Goal: Complete application form: Complete application form

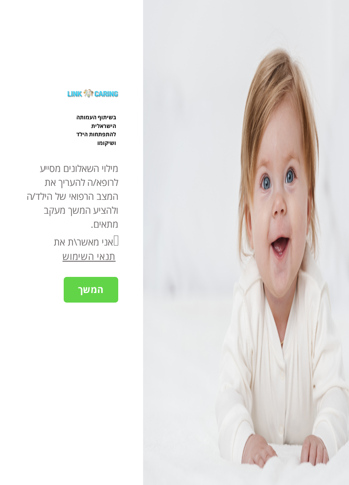
checkbox input "true"
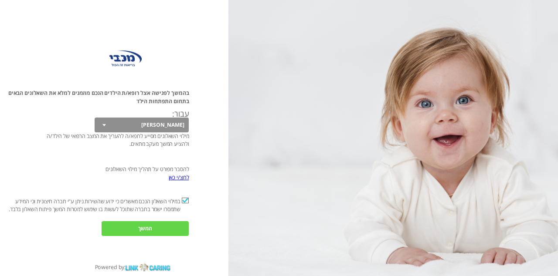
click at [106, 236] on input "המשך" at bounding box center [145, 228] width 87 height 15
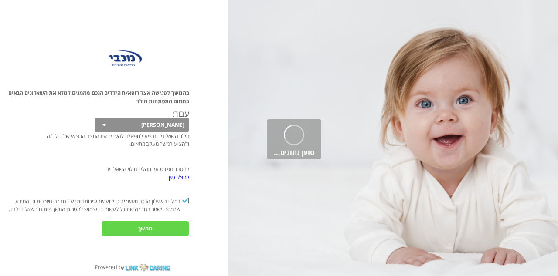
scroll to position [0, 0]
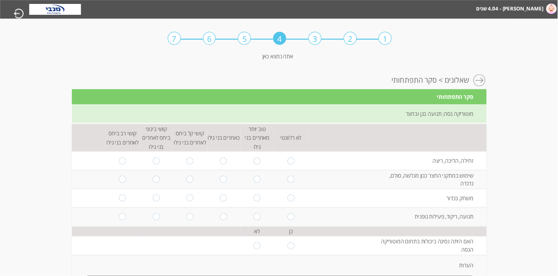
click at [348, 88] on div at bounding box center [480, 81] width 13 height 13
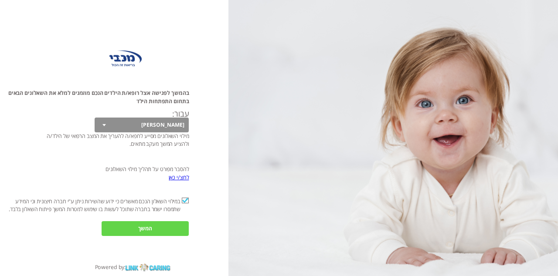
click at [110, 236] on input "המשך" at bounding box center [145, 228] width 87 height 15
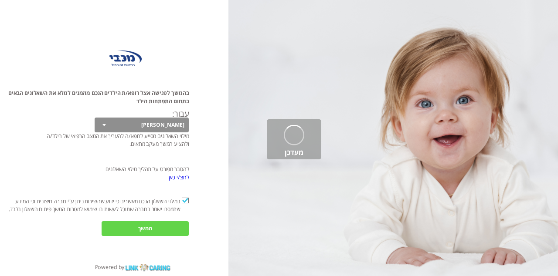
scroll to position [0, 0]
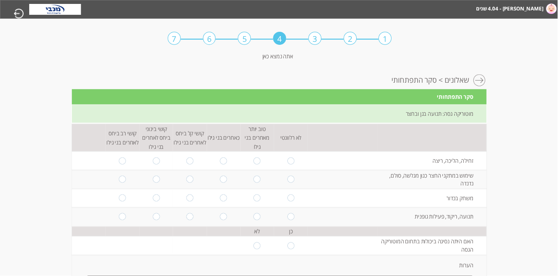
click at [348, 17] on ul "יעל - 4.04 שנים דבורה - 2 חודשים" at bounding box center [534, 8] width 50 height 17
click at [348, 14] on img at bounding box center [551, 8] width 10 height 10
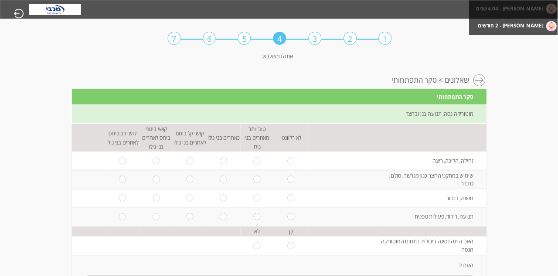
click at [348, 30] on label "[PERSON_NAME] - 2 חודשים" at bounding box center [511, 25] width 66 height 11
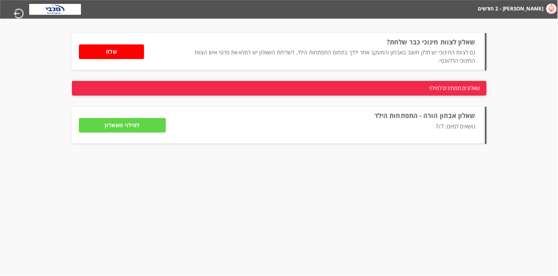
click at [103, 133] on input "למילוי השאלון" at bounding box center [122, 125] width 87 height 15
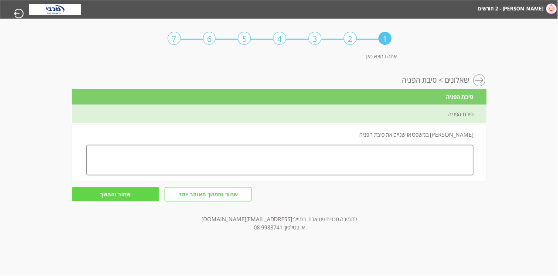
click at [348, 169] on textarea at bounding box center [279, 160] width 387 height 31
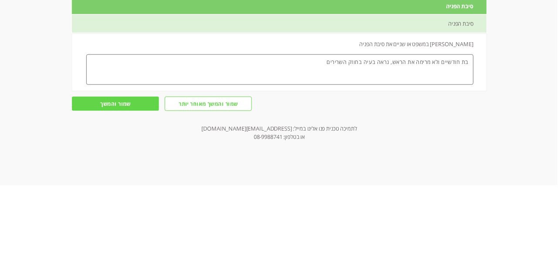
type textarea "בת חודשיים ולא מרימה את הראש, נראה בעיה בחוזק השרירים"
click at [105, 202] on input "שמור והמשך" at bounding box center [115, 194] width 87 height 15
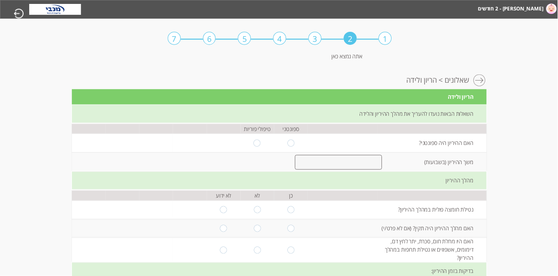
click at [291, 147] on input "radio" at bounding box center [291, 143] width 7 height 7
radio input "true"
click at [348, 170] on input "number" at bounding box center [339, 162] width 88 height 15
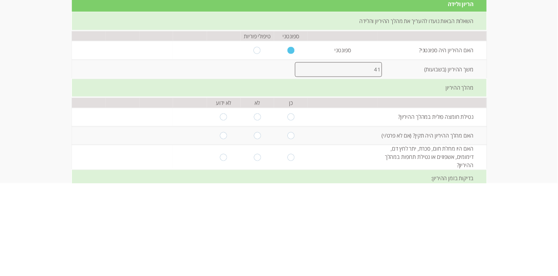
type input "41"
click at [293, 214] on input "radio" at bounding box center [291, 210] width 7 height 7
radio input "true"
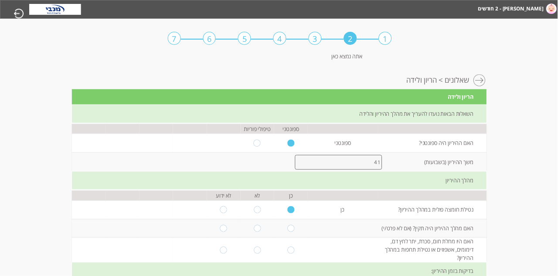
click at [292, 232] on input "radio" at bounding box center [291, 228] width 7 height 7
radio input "true"
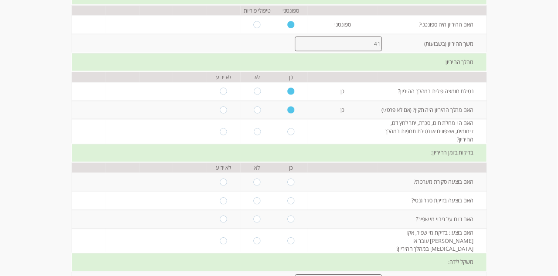
scroll to position [128, 0]
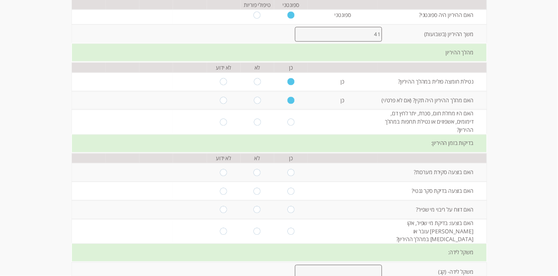
click at [254, 126] on input "radio" at bounding box center [257, 122] width 7 height 7
radio input "true"
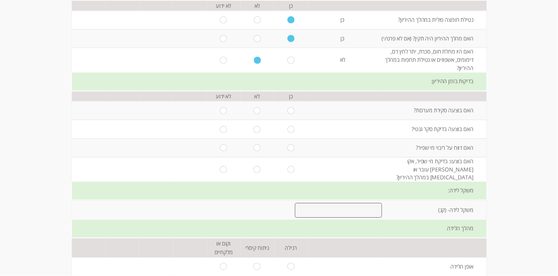
scroll to position [196, 0]
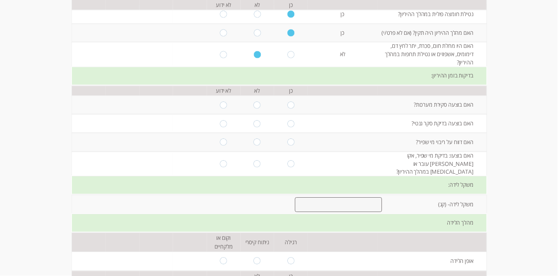
click at [259, 109] on input "radio" at bounding box center [257, 105] width 7 height 7
radio input "true"
click at [258, 127] on input "radio" at bounding box center [257, 123] width 7 height 7
radio input "true"
click at [259, 146] on input "radio" at bounding box center [257, 142] width 7 height 7
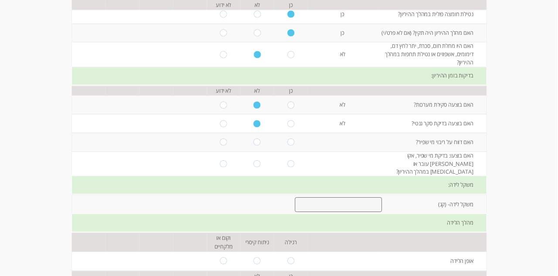
radio input "true"
click at [258, 168] on input "radio" at bounding box center [257, 164] width 7 height 7
radio input "true"
click at [339, 213] on input "number" at bounding box center [339, 205] width 88 height 15
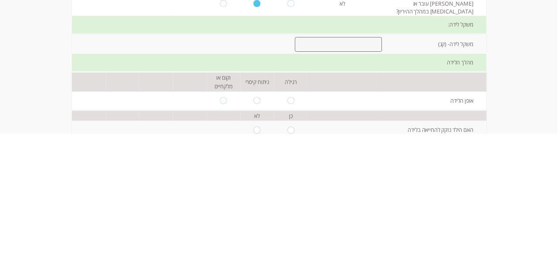
scroll to position [216, 0]
type input "3860"
click at [288, 245] on input "radio" at bounding box center [291, 241] width 7 height 7
radio input "true"
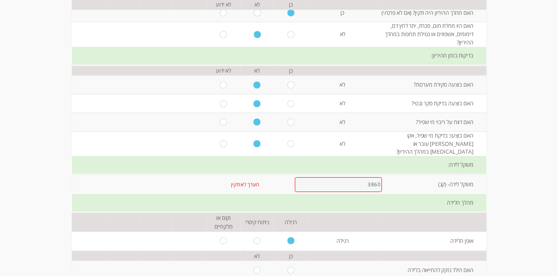
click at [348, 192] on input "3860" at bounding box center [339, 184] width 88 height 15
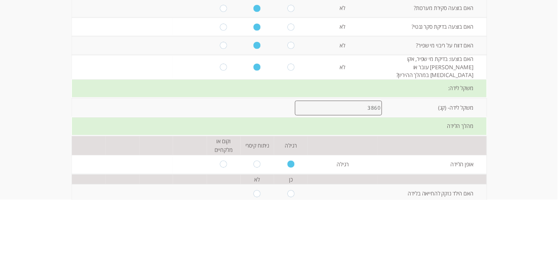
scroll to position [216, 0]
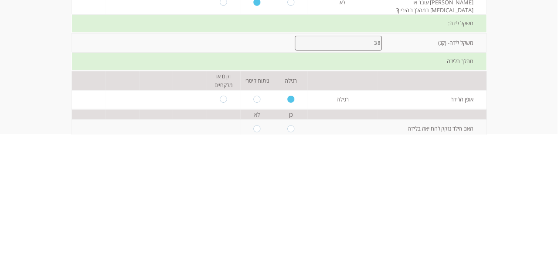
type input "3"
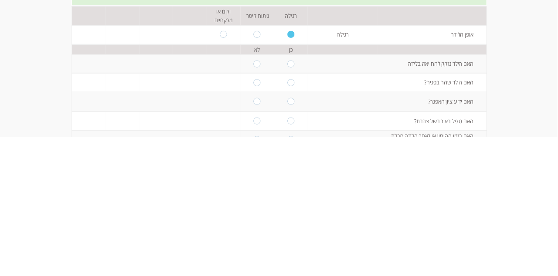
scroll to position [283, 0]
type input "4"
click at [254, 207] on input "radio" at bounding box center [257, 203] width 7 height 7
radio input "true"
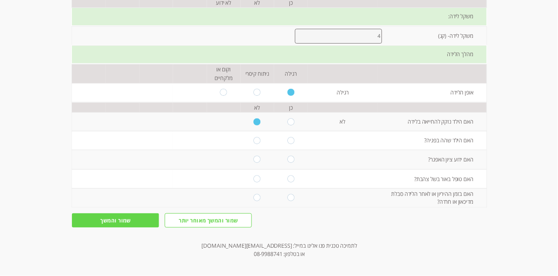
scroll to position [365, 0]
click at [260, 143] on input "radio" at bounding box center [257, 139] width 7 height 7
radio input "true"
click at [256, 163] on input "radio" at bounding box center [257, 159] width 7 height 7
radio input "true"
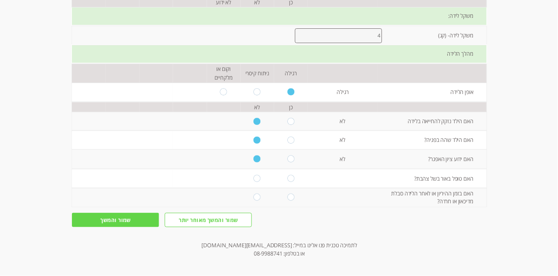
click at [259, 182] on input "radio" at bounding box center [257, 178] width 7 height 7
radio input "true"
click at [258, 201] on input "radio" at bounding box center [257, 197] width 7 height 7
radio input "true"
click at [132, 228] on input "שמור והמשך" at bounding box center [115, 220] width 87 height 15
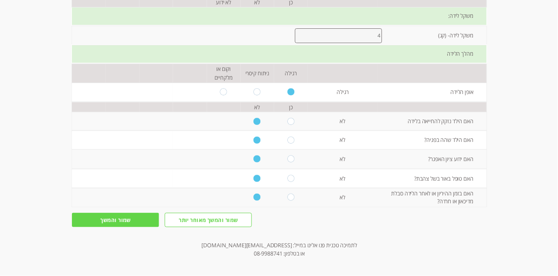
scroll to position [0, 0]
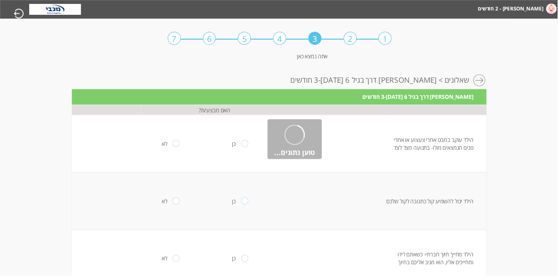
click at [41, 70] on html "מחשבון מבוסס הסולם ההתפתחותי הישראלי דבורה - 2 חודשים יעל - 4.04 שנים מעקב דיגי…" at bounding box center [280, 35] width 558 height 70
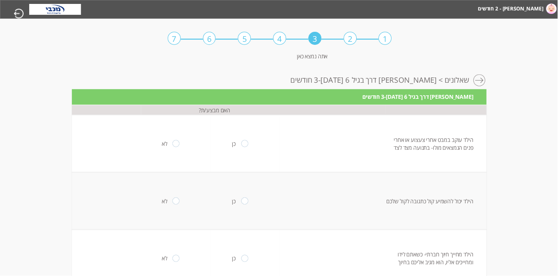
click at [245, 147] on input "radio" at bounding box center [244, 143] width 7 height 7
radio input "true"
click at [244, 205] on input "radio" at bounding box center [244, 201] width 7 height 7
radio input "true"
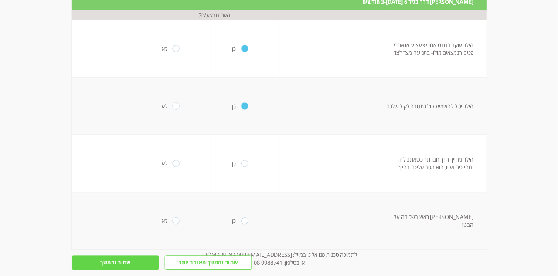
scroll to position [102, 0]
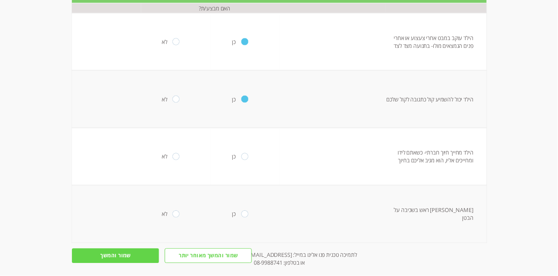
click at [244, 160] on input "radio" at bounding box center [244, 156] width 7 height 7
radio input "true"
click at [173, 218] on input "radio" at bounding box center [176, 214] width 7 height 7
radio input "true"
click at [132, 264] on input "שמור והמשך" at bounding box center [115, 256] width 87 height 15
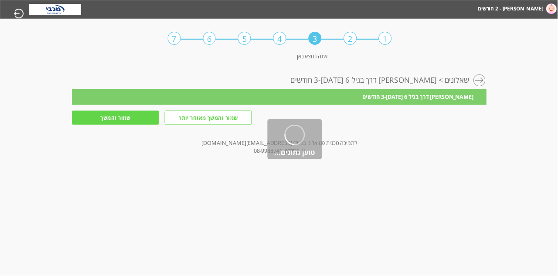
scroll to position [0, 0]
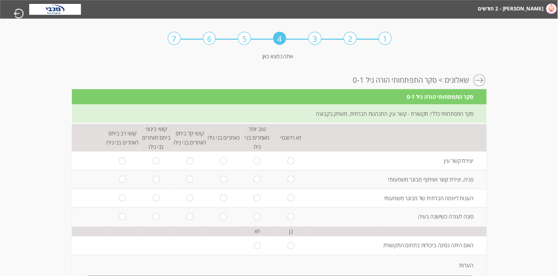
click at [222, 164] on input "radio" at bounding box center [223, 160] width 7 height 7
radio input "true"
click at [191, 183] on input "radio" at bounding box center [190, 179] width 7 height 7
radio input "true"
click at [294, 221] on input "radio" at bounding box center [291, 217] width 7 height 7
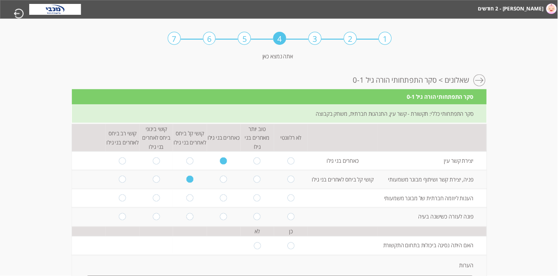
radio input "true"
click at [293, 202] on input "radio" at bounding box center [291, 198] width 7 height 7
radio input "true"
click at [292, 183] on input "radio" at bounding box center [291, 179] width 7 height 7
radio input "true"
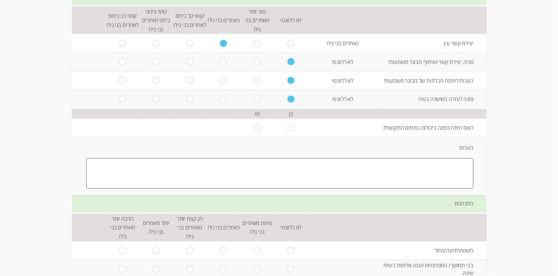
scroll to position [118, 0]
click at [258, 132] on input "radio" at bounding box center [257, 128] width 7 height 7
radio input "true"
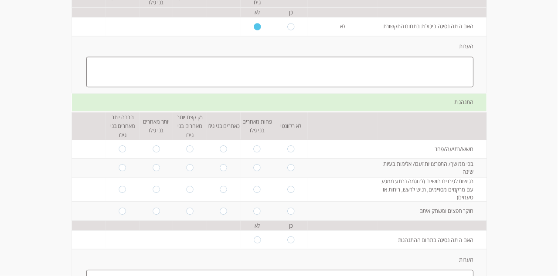
scroll to position [220, 0]
click at [292, 153] on input "radio" at bounding box center [291, 149] width 7 height 7
radio input "true"
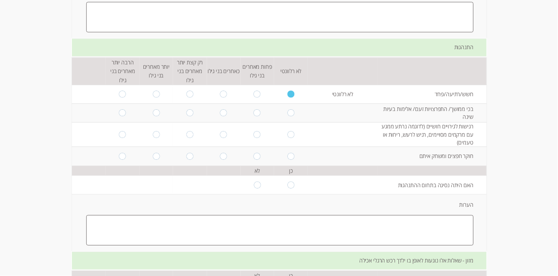
scroll to position [278, 0]
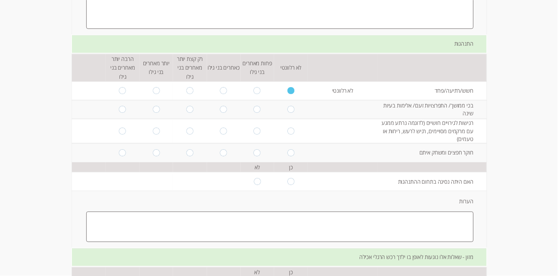
click at [255, 113] on input "radio" at bounding box center [257, 109] width 7 height 7
radio input "true"
click at [293, 135] on input "radio" at bounding box center [291, 131] width 7 height 7
radio input "true"
click at [289, 156] on input "radio" at bounding box center [291, 152] width 7 height 7
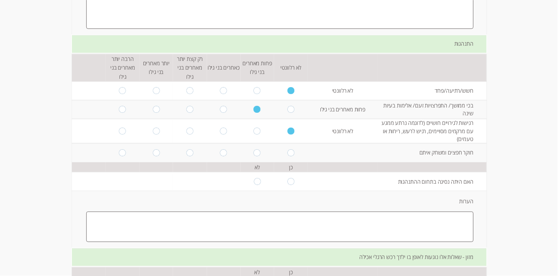
radio input "true"
click at [258, 185] on input "radio" at bounding box center [257, 181] width 7 height 7
radio input "true"
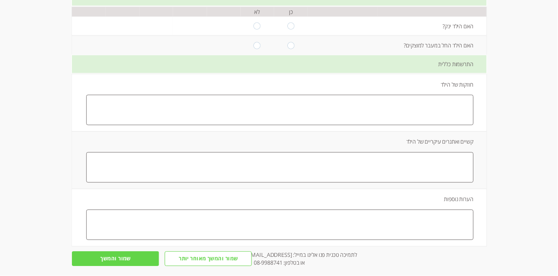
scroll to position [537, 0]
click at [299, 37] on td at bounding box center [291, 27] width 34 height 19
click at [291, 31] on input "radio" at bounding box center [291, 27] width 7 height 7
radio input "true"
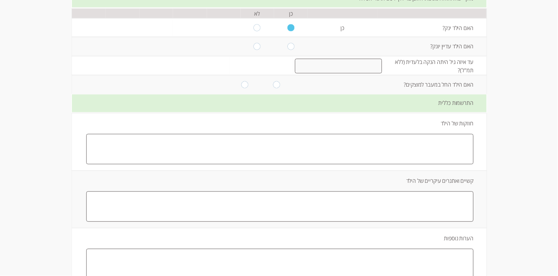
click at [346, 74] on input "number" at bounding box center [339, 66] width 88 height 15
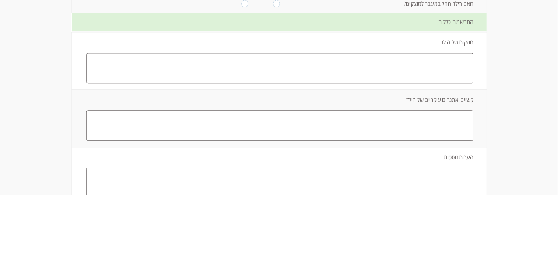
click at [247, 88] on input "radio" at bounding box center [244, 84] width 7 height 7
radio input "true"
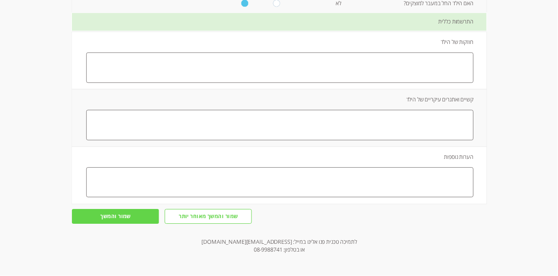
scroll to position [697, 0]
click at [132, 224] on input "שמור והמשך" at bounding box center [115, 217] width 87 height 15
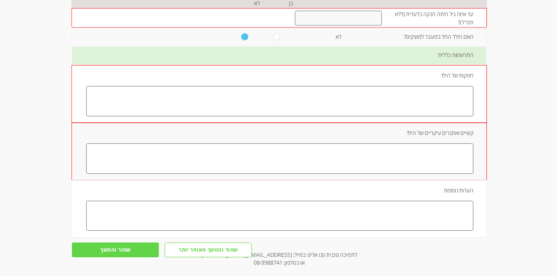
scroll to position [578, 0]
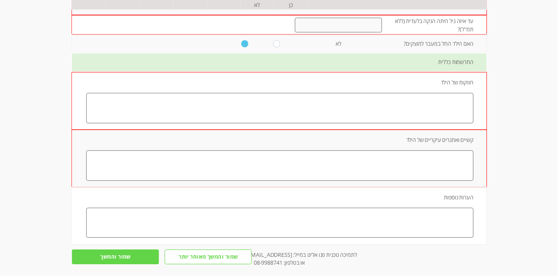
click at [288, 9] on input "radio" at bounding box center [291, 5] width 7 height 7
radio input "true"
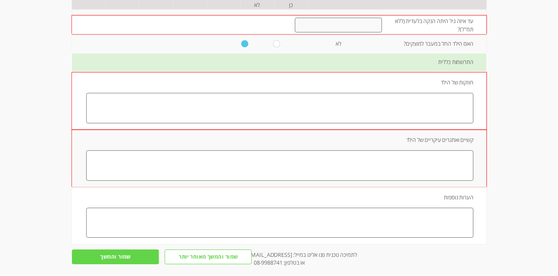
click at [348, 33] on input "number" at bounding box center [339, 25] width 88 height 15
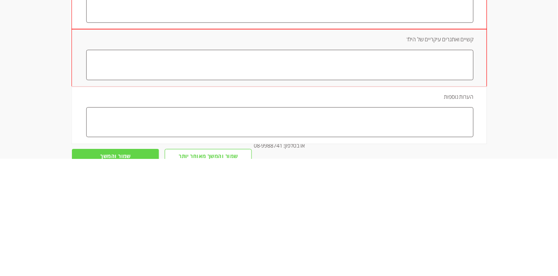
scroll to position [561, 0]
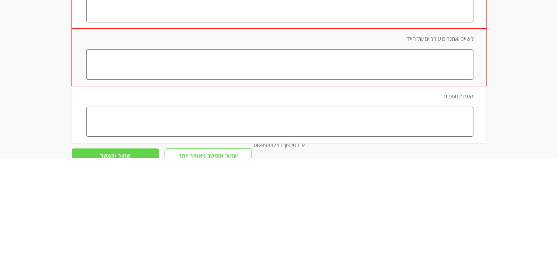
click at [348, 140] on textarea at bounding box center [279, 125] width 387 height 31
type textarea "מתוקה, חיננית, רגועה"
click at [348, 198] on textarea at bounding box center [279, 182] width 387 height 31
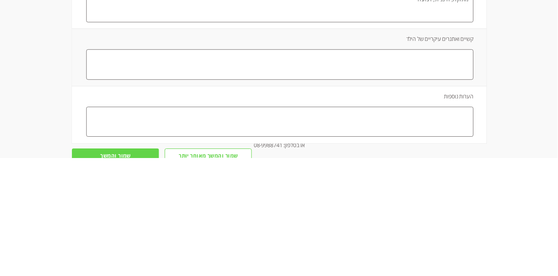
scroll to position [617, 0]
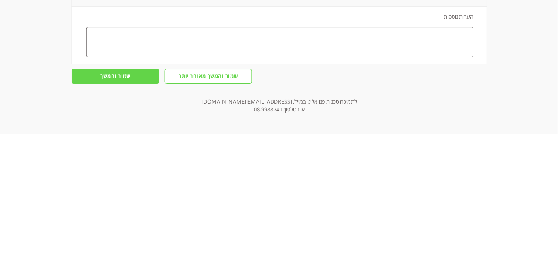
click at [348, 142] on textarea "לא מצליחה להרים את הראש וכמובן לא להתהפך, יכולת פיזית ממש כמו תינוקת שנולדה" at bounding box center [279, 127] width 387 height 31
type textarea "לא מצליחה להרים ולהחזיק את הראש וכמובן לא להתהפך, יכולת פיזית ממש כמו תינוקת שנ…"
click at [131, 224] on input "שמור והמשך" at bounding box center [115, 217] width 87 height 15
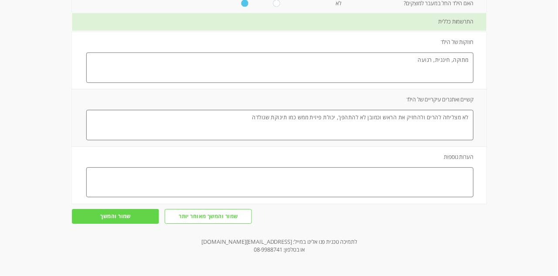
scroll to position [655, 0]
type input "3"
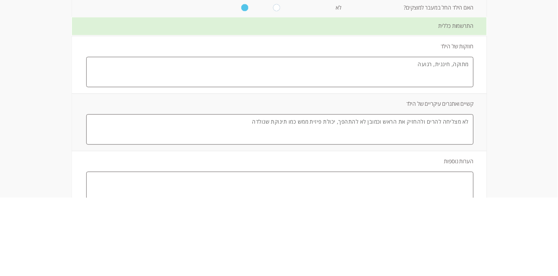
scroll to position [536, 0]
type input "3"
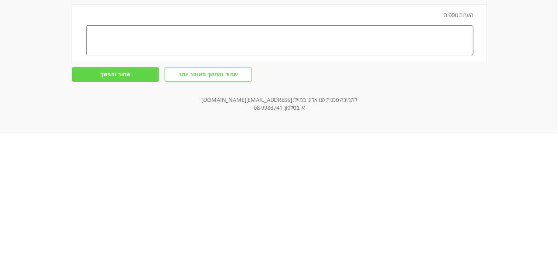
click at [142, 224] on input "שמור והמשך" at bounding box center [115, 217] width 87 height 15
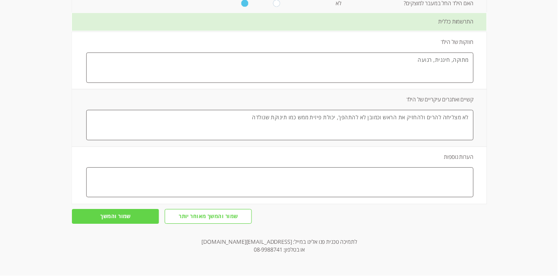
scroll to position [0, 0]
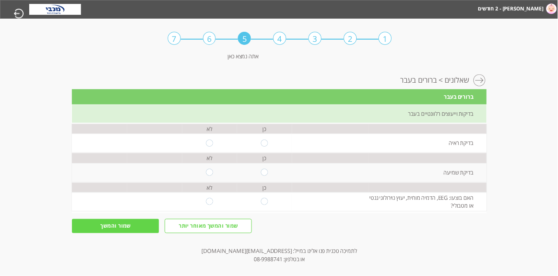
click at [210, 147] on input "radio" at bounding box center [209, 143] width 7 height 7
radio input "true"
click at [265, 176] on input "radio" at bounding box center [264, 172] width 7 height 7
radio input "true"
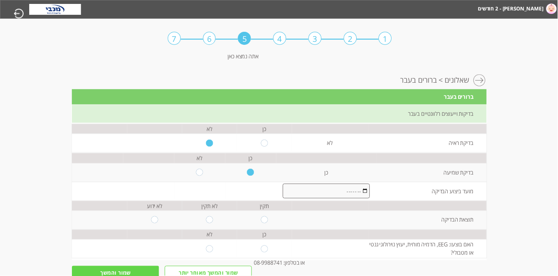
click at [200, 176] on input "radio" at bounding box center [199, 172] width 7 height 7
radio input "true"
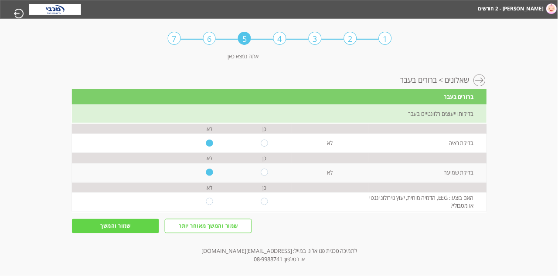
click at [265, 176] on input "radio" at bounding box center [264, 172] width 7 height 7
radio input "true"
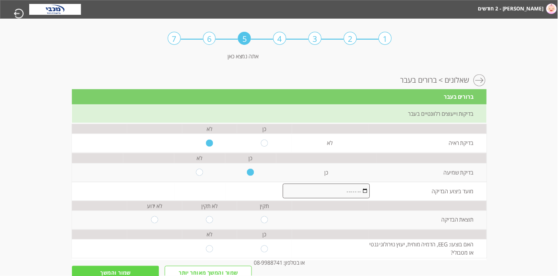
click at [311, 199] on input "month" at bounding box center [327, 191] width 88 height 15
type input "2025-07"
click at [263, 224] on input "radio" at bounding box center [264, 220] width 7 height 7
radio input "true"
click at [210, 253] on input "radio" at bounding box center [209, 249] width 7 height 7
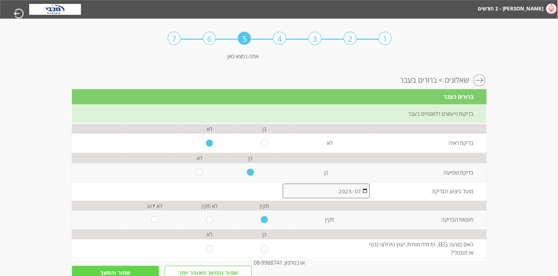
radio input "true"
click at [140, 281] on input "שמור והמשך" at bounding box center [115, 273] width 87 height 15
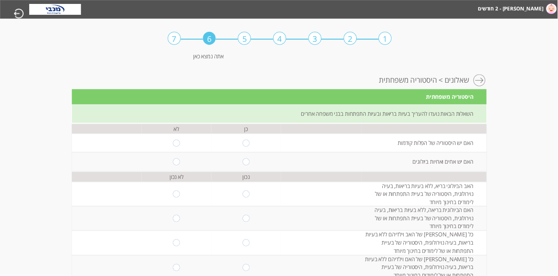
click at [175, 147] on input "radio" at bounding box center [176, 143] width 7 height 7
radio input "true"
click at [245, 166] on input "radio" at bounding box center [246, 162] width 7 height 7
radio input "true"
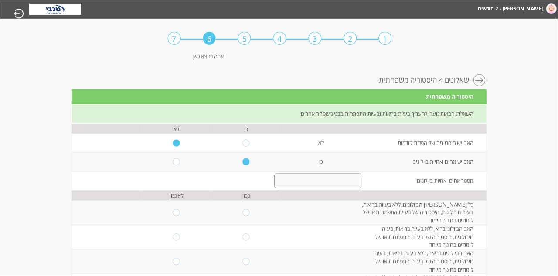
click at [322, 189] on input "number" at bounding box center [319, 181] width 88 height 15
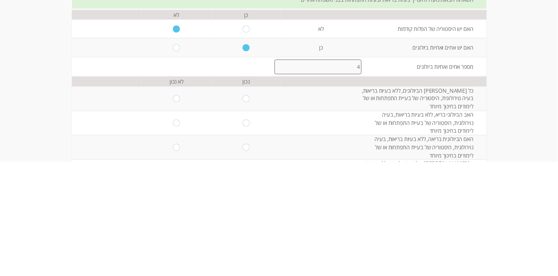
type input "4"
click at [248, 217] on input "radio" at bounding box center [246, 213] width 7 height 7
radio input "true"
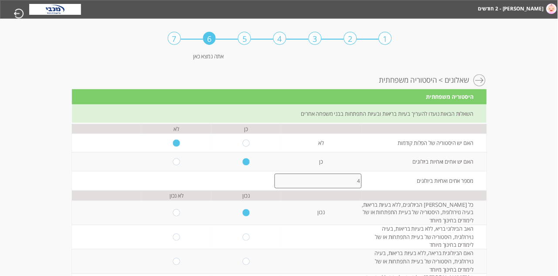
click at [247, 241] on input "radio" at bounding box center [246, 237] width 7 height 7
radio input "true"
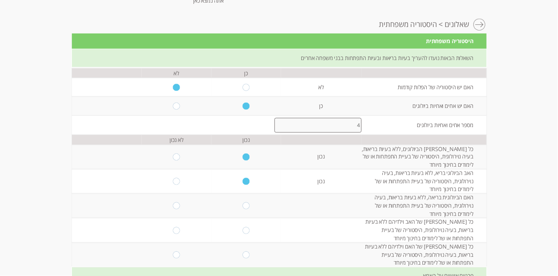
scroll to position [66, 0]
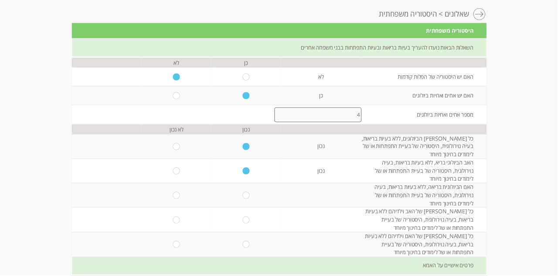
click at [248, 199] on input "radio" at bounding box center [246, 195] width 7 height 7
radio input "true"
click at [248, 224] on input "radio" at bounding box center [246, 220] width 7 height 7
radio input "true"
click at [246, 248] on input "radio" at bounding box center [246, 244] width 7 height 7
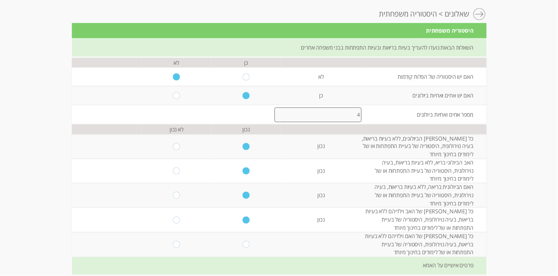
radio input "true"
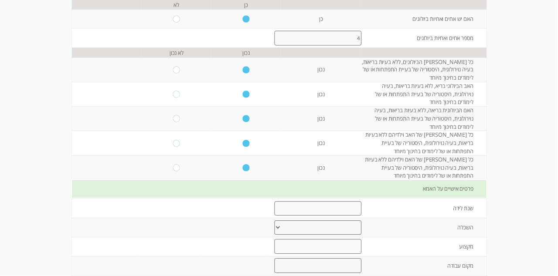
scroll to position [143, 0]
click at [314, 216] on input "number" at bounding box center [319, 208] width 88 height 15
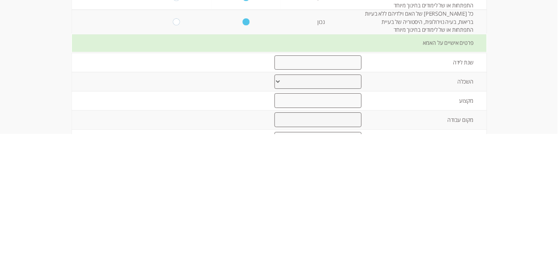
scroll to position [167, 0]
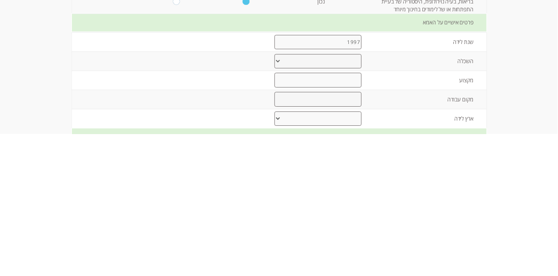
type input "1997"
click at [341, 211] on select "יסודי עד 8 שנות לימוד תיכוני עד 12 שנות לימוד על תיכוני מסלול מקצועי אקדמי- תוא…" at bounding box center [318, 204] width 87 height 15
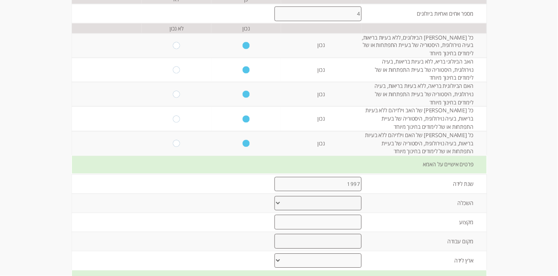
select select "2"
click at [346, 230] on input "text" at bounding box center [319, 222] width 88 height 15
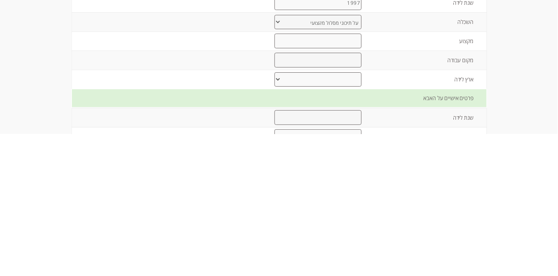
scroll to position [211, 0]
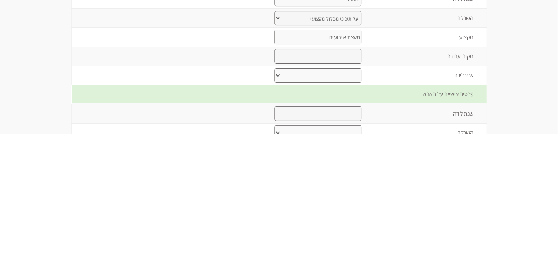
click at [348, 187] on input "מעצת אירועים" at bounding box center [319, 179] width 88 height 15
type input "מעצבת אירועים"
click at [348, 206] on input "text" at bounding box center [319, 198] width 88 height 15
type input "אתי קליין"
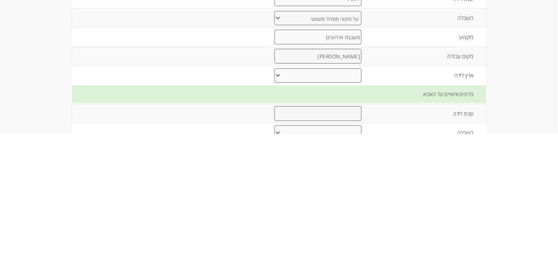
click at [347, 225] on select "ישראל ברית המועצות לשעבר אתיופיה צפון אמריקה אירופה אפריקה אחר" at bounding box center [318, 217] width 87 height 15
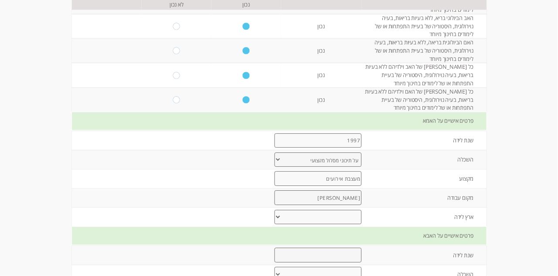
select select "0"
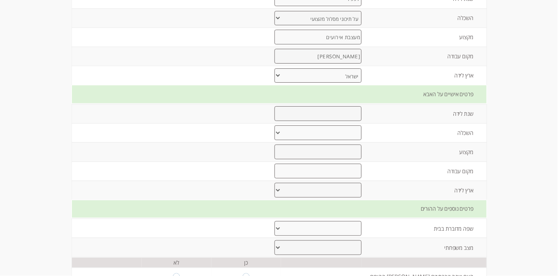
click at [348, 121] on input "number" at bounding box center [319, 113] width 88 height 15
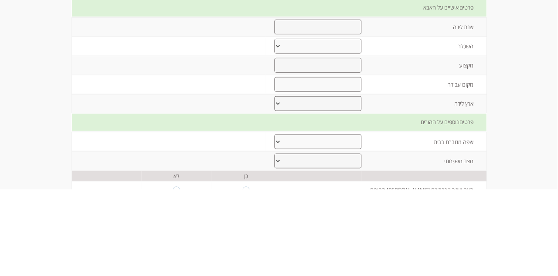
scroll to position [353, 0]
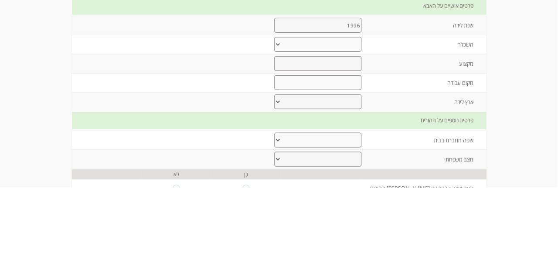
type input "1996"
click at [348, 140] on select "יסודי עד 8 שנות לימוד תיכוני עד 12 שנות לימוד על תיכוני מסלול מקצועי אקדמי- תוא…" at bounding box center [318, 133] width 87 height 15
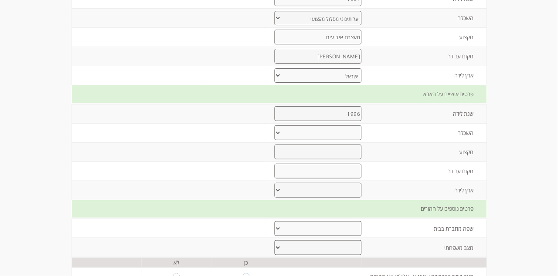
click at [348, 140] on select "יסודי עד 8 שנות לימוד תיכוני עד 12 שנות לימוד על תיכוני מסלול מקצועי אקדמי- תוא…" at bounding box center [318, 133] width 87 height 15
select select "1"
click at [346, 159] on input "text" at bounding box center [319, 152] width 88 height 15
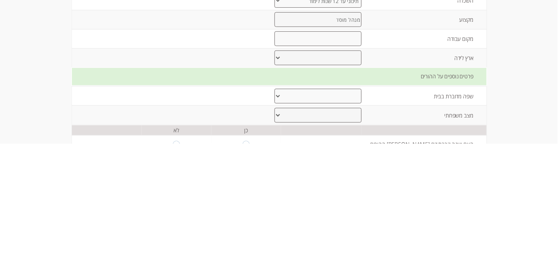
type input "מנהל מוסד"
click at [348, 179] on input "text" at bounding box center [319, 171] width 88 height 15
type input "ע"
type input "ישיבת עמל התורה הקדושה"
click at [333, 198] on select "ישראל ברית המועצות לשעבר אתיופיה צפון אמריקה אירופה אפריקה אחר" at bounding box center [318, 190] width 87 height 15
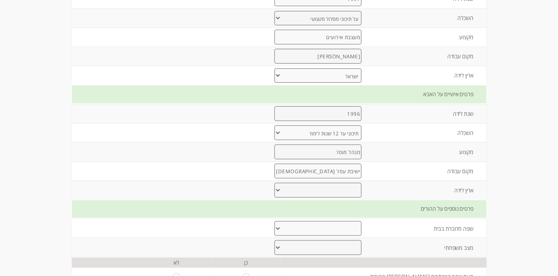
select select "0"
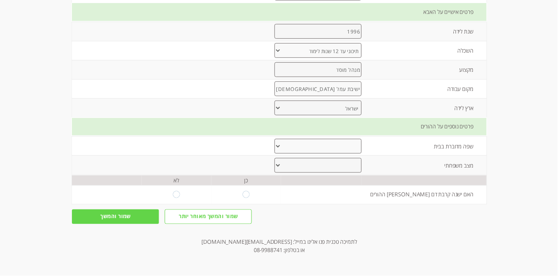
scroll to position [483, 0]
click at [324, 154] on select "עברית ערבית רוסית אמהרית אנגלית אחר" at bounding box center [318, 146] width 87 height 15
select select "0"
click at [345, 173] on select "נשואים גרושים אחר" at bounding box center [318, 165] width 87 height 15
select select "0"
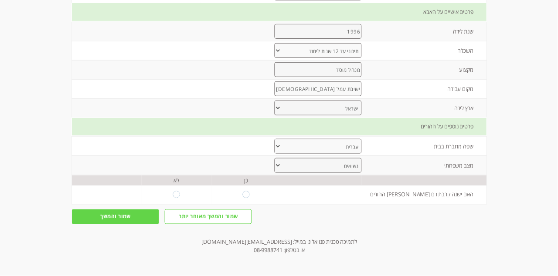
click at [173, 198] on input "radio" at bounding box center [176, 194] width 7 height 7
radio input "true"
click at [132, 224] on input "שמור והמשך" at bounding box center [115, 217] width 87 height 15
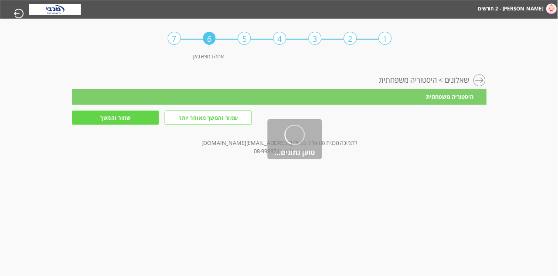
scroll to position [0, 0]
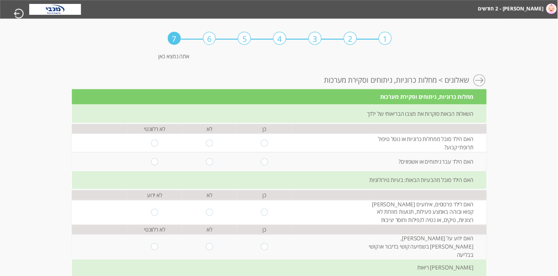
click at [207, 147] on input "radio" at bounding box center [209, 143] width 7 height 7
radio input "true"
click at [211, 166] on input "radio" at bounding box center [209, 162] width 7 height 7
radio input "true"
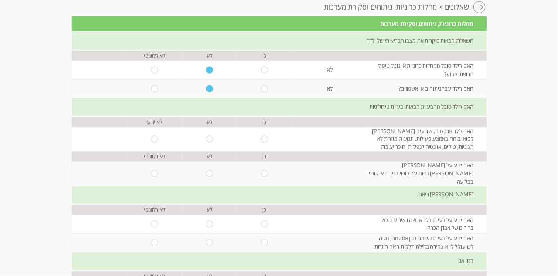
scroll to position [83, 0]
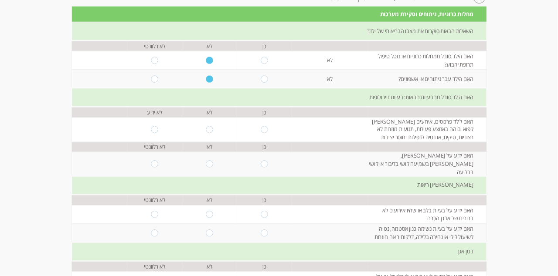
click at [210, 133] on input "radio" at bounding box center [209, 129] width 7 height 7
radio input "true"
click at [211, 168] on input "radio" at bounding box center [209, 164] width 7 height 7
radio input "true"
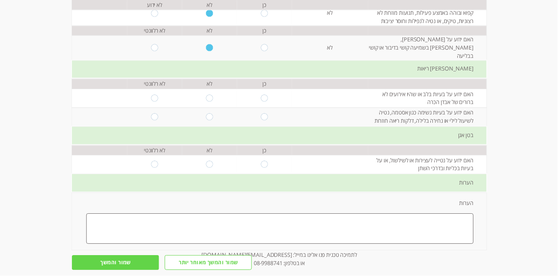
scroll to position [199, 0]
click at [211, 102] on input "radio" at bounding box center [209, 98] width 7 height 7
radio input "true"
click at [211, 121] on input "radio" at bounding box center [209, 117] width 7 height 7
radio input "true"
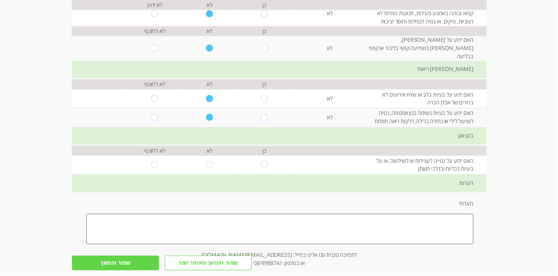
click at [210, 169] on input "radio" at bounding box center [209, 165] width 7 height 7
radio input "true"
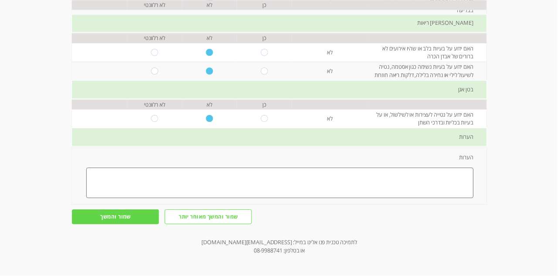
scroll to position [278, 0]
click at [132, 224] on input "שמור והמשך" at bounding box center [115, 217] width 87 height 15
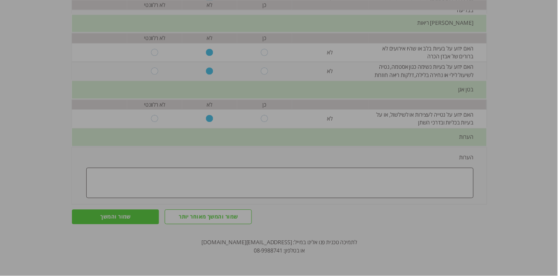
scroll to position [0, 0]
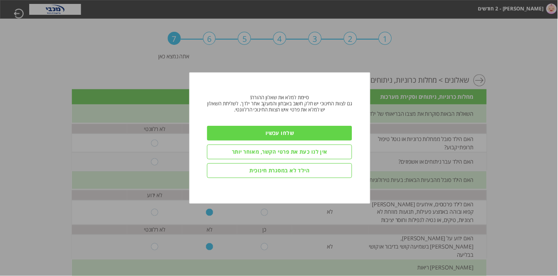
click at [295, 178] on input "הילד לא במסגרת חינוכית" at bounding box center [279, 170] width 145 height 15
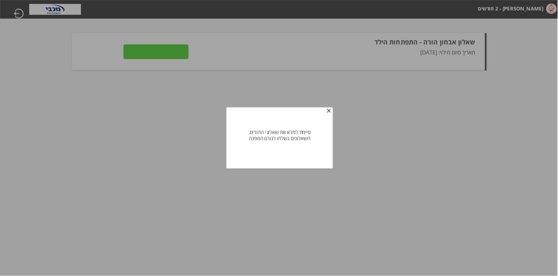
type input "לצפייה בתשובות"
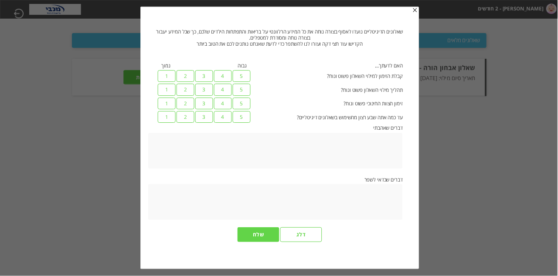
click at [241, 82] on label "5" at bounding box center [241, 76] width 17 height 12
click at [348, 78] on input "5" at bounding box center [401, 74] width 6 height 8
radio input "true"
click at [241, 96] on label "5" at bounding box center [241, 90] width 17 height 12
click at [348, 92] on input "5" at bounding box center [401, 88] width 6 height 8
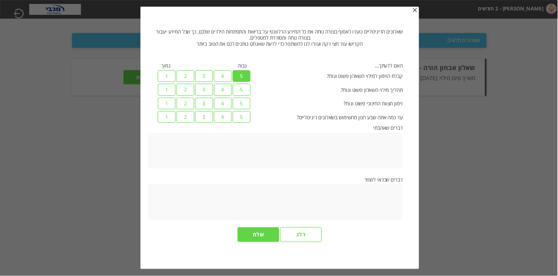
radio input "true"
click at [245, 123] on label "5" at bounding box center [241, 117] width 17 height 12
click at [348, 119] on input "5" at bounding box center [401, 115] width 6 height 8
radio input "true"
click at [261, 243] on input "שלח" at bounding box center [257, 235] width 41 height 15
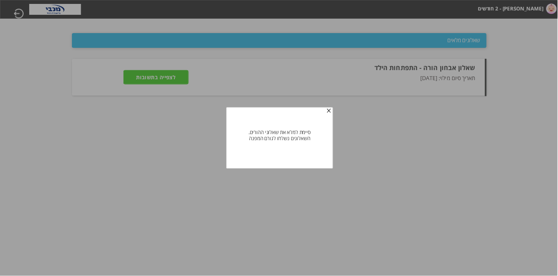
click at [331, 108] on span "button" at bounding box center [329, 111] width 7 height 7
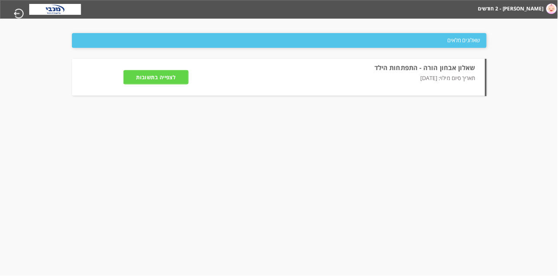
click at [348, 12] on img at bounding box center [551, 8] width 10 height 10
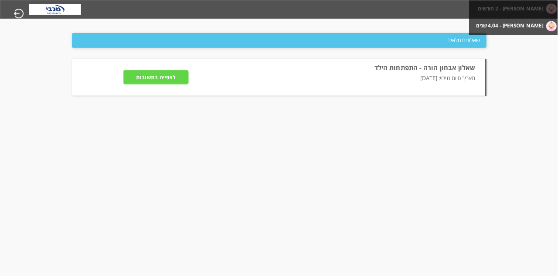
click at [348, 31] on li "[PERSON_NAME] - 4.04 שנים" at bounding box center [528, 24] width 61 height 15
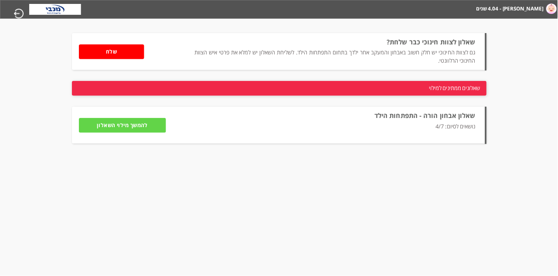
click at [100, 133] on input "להמשך מילוי השאלון" at bounding box center [122, 125] width 87 height 15
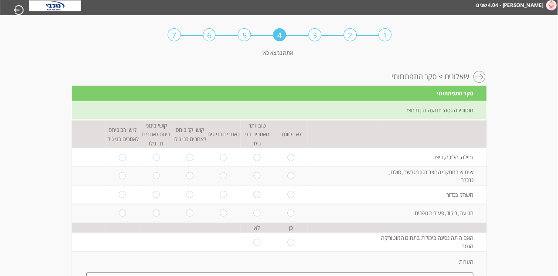
scroll to position [0, 0]
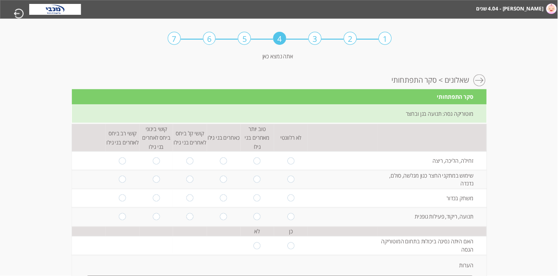
click at [348, 37] on div "1" at bounding box center [385, 38] width 13 height 13
click at [348, 70] on html "מחשבון מבוסס הסולם ההתפתחותי הישראלי יעל - 4.04 שנים דבורה - 2 חודשים מעקב דיגי…" at bounding box center [280, 35] width 558 height 70
click at [348, 85] on div at bounding box center [480, 81] width 13 height 13
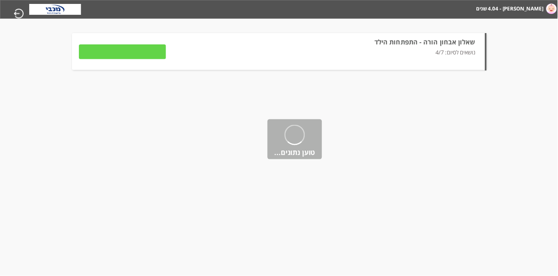
type input "להמשך מילוי השאלון"
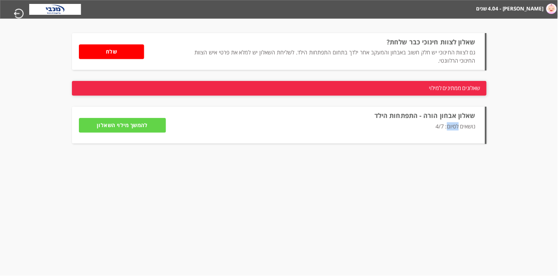
click at [348, 139] on p "נושאים לסיום: 4/7" at bounding box center [334, 130] width 281 height 17
click at [348, 144] on li "שאלון אבחון הורה - התפתחות הילד נושאים לסיום: 4/7 להמשך מילוי השאלון שליחה למטפל" at bounding box center [279, 125] width 414 height 37
click at [53, 15] on img at bounding box center [55, 9] width 52 height 11
click at [348, 11] on img at bounding box center [551, 8] width 10 height 10
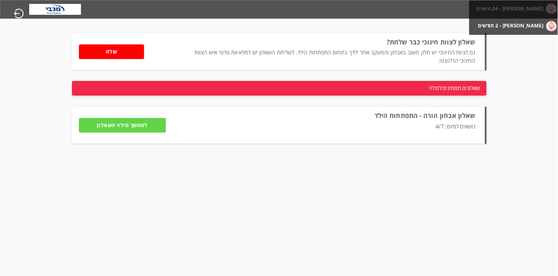
click at [348, 18] on ul "יעל - 4.04 שנים דבורה - 2 חודשים" at bounding box center [513, 17] width 89 height 34
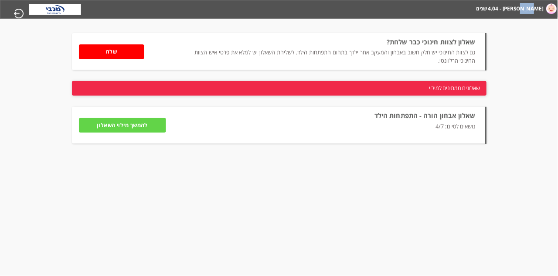
click at [348, 19] on html "מחשבון מבוסס הסולם ההתפתחותי הישראלי יעל - 4.04 שנים דבורה - 2 חודשים מעקב דיגי…" at bounding box center [280, 9] width 558 height 19
click at [348, 11] on label "[PERSON_NAME] - 4.04 שנים" at bounding box center [510, 8] width 68 height 11
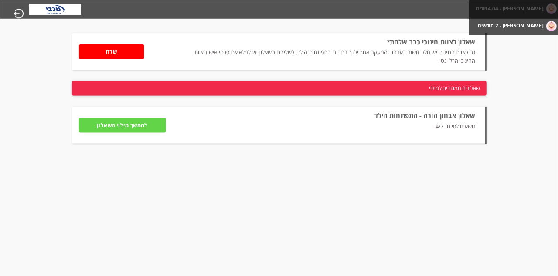
click at [93, 133] on input "להמשך מילוי השאלון" at bounding box center [122, 125] width 87 height 15
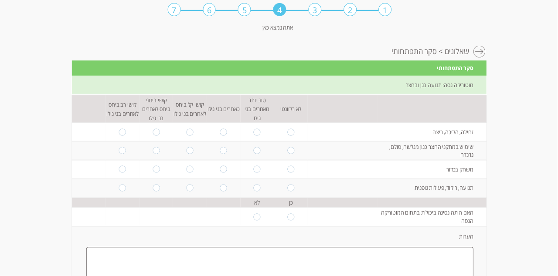
scroll to position [0, 0]
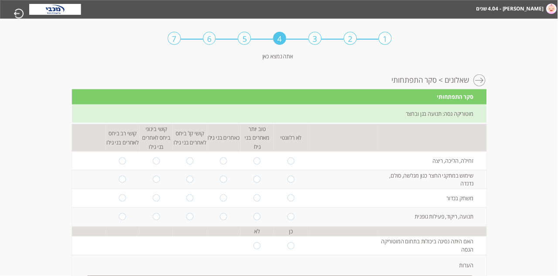
click at [348, 87] on link "שאלונים" at bounding box center [457, 82] width 24 height 13
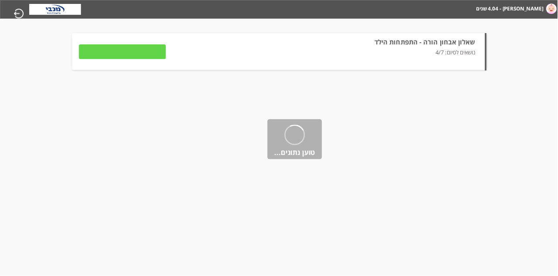
type input "להמשך מילוי השאלון"
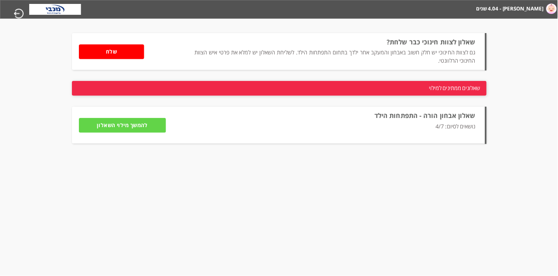
click at [348, 19] on html "מחשבון מבוסס הסולם ההתפתחותי הישראלי יעל - 4.04 שנים דבורה - 2 חודשים מעקב דיגי…" at bounding box center [280, 9] width 558 height 19
click at [348, 139] on p "נושאים לסיום: 4/7" at bounding box center [334, 130] width 281 height 17
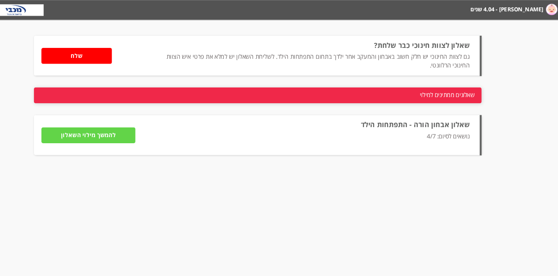
click at [348, 139] on li "שאלון אבחון הורה - התפתחות הילד נושאים לסיום: 4/7 להמשך מילוי השאלון שליחה למטפל" at bounding box center [279, 125] width 414 height 37
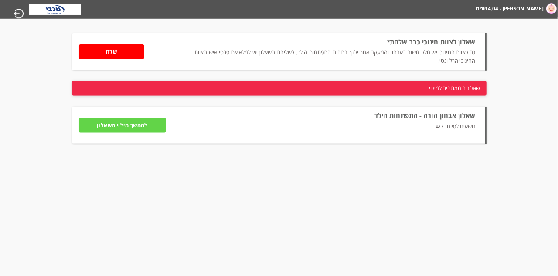
click at [348, 12] on img at bounding box center [551, 8] width 10 height 10
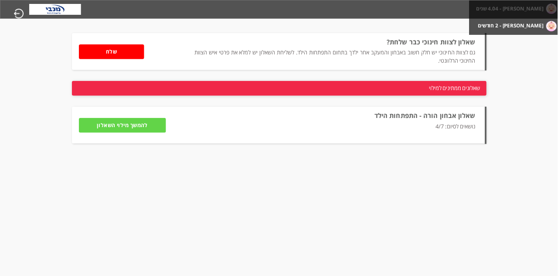
click at [348, 14] on label "[PERSON_NAME] - 4.04 שנים" at bounding box center [510, 8] width 68 height 11
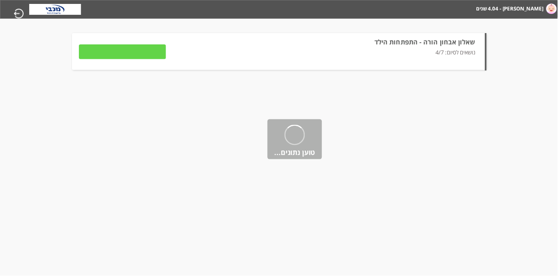
type input "להמשך מילוי השאלון"
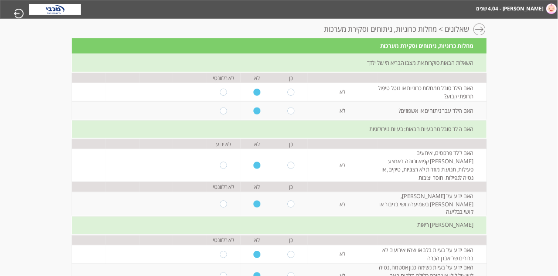
click at [348, 31] on div at bounding box center [480, 30] width 13 height 13
click at [348, 37] on div at bounding box center [480, 30] width 13 height 13
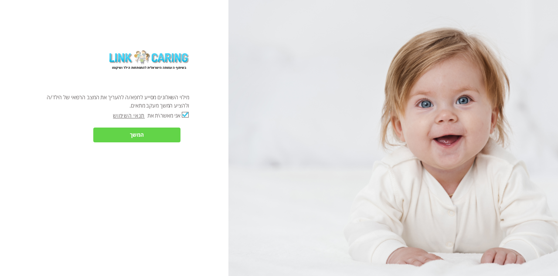
checkbox input "true"
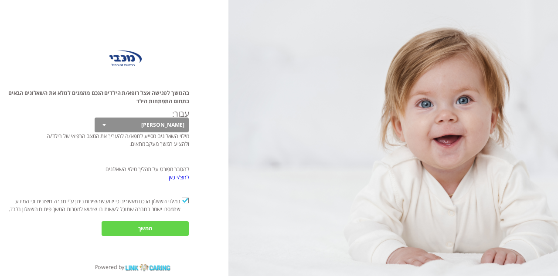
click at [143, 132] on select "[PERSON_NAME]" at bounding box center [142, 125] width 95 height 15
select select "iTESGSA7LqRRXvNYgfSJ9A%3D%3D"
click at [165, 236] on input "המשך" at bounding box center [145, 228] width 87 height 15
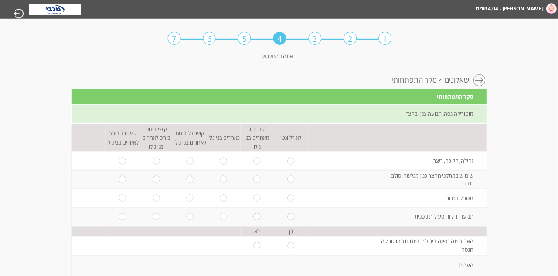
click at [316, 44] on div "3" at bounding box center [315, 38] width 13 height 13
click at [66, 13] on img at bounding box center [55, 9] width 52 height 11
click at [313, 39] on div "3" at bounding box center [315, 38] width 13 height 13
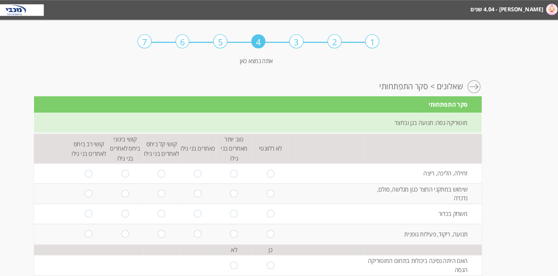
click at [329, 44] on div "1 2 3 4 5 6 7 אתה נמצא כאן" at bounding box center [280, 44] width 224 height 51
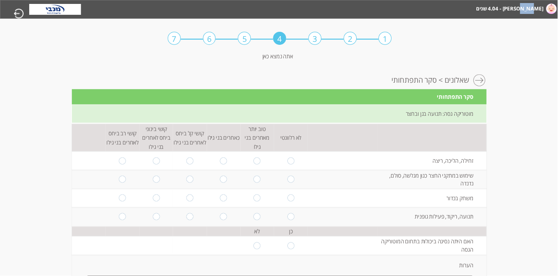
click at [520, 59] on div "1 2 3 4 5 6 7 אתה נמצא כאן מעקב דיגיטלי אישי > התפתחות > שאלונים > סקר התפתחותי…" at bounding box center [280, 44] width 558 height 51
click at [550, 12] on img at bounding box center [551, 8] width 10 height 10
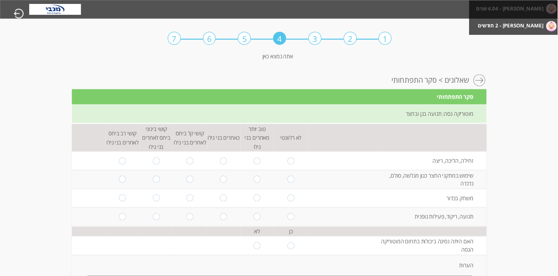
click at [542, 14] on label "[PERSON_NAME] - 4.04 שנים" at bounding box center [510, 8] width 68 height 11
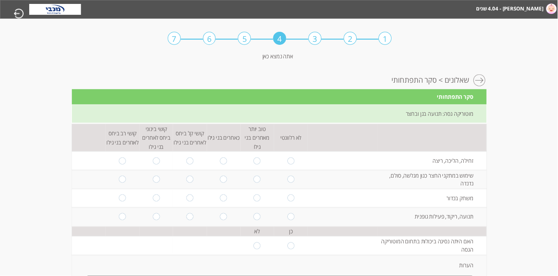
click at [257, 164] on input "radio" at bounding box center [257, 160] width 7 height 7
radio input "true"
click at [258, 183] on input "radio" at bounding box center [257, 179] width 7 height 7
radio input "true"
click at [259, 202] on input "radio" at bounding box center [257, 198] width 7 height 7
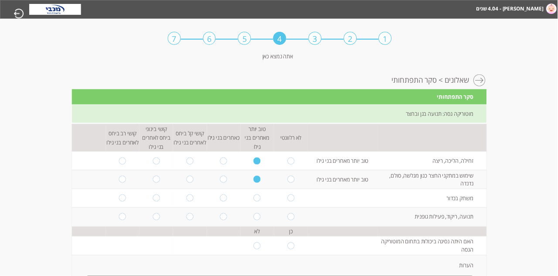
radio input "true"
click at [257, 221] on input "radio" at bounding box center [257, 217] width 7 height 7
radio input "true"
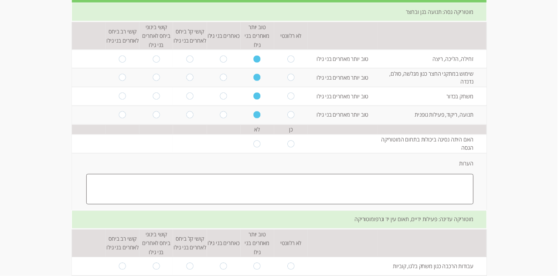
scroll to position [102, 0]
click at [257, 147] on input "radio" at bounding box center [257, 143] width 7 height 7
radio input "true"
click at [458, 204] on textarea at bounding box center [279, 189] width 387 height 31
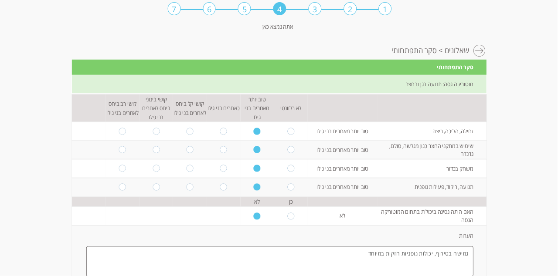
scroll to position [0, 0]
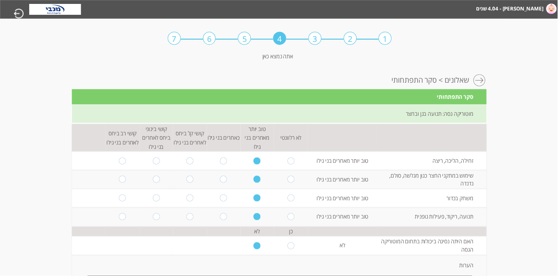
type textarea "גמישה בטירוף, יכולות גופניות חזקות במיוחד"
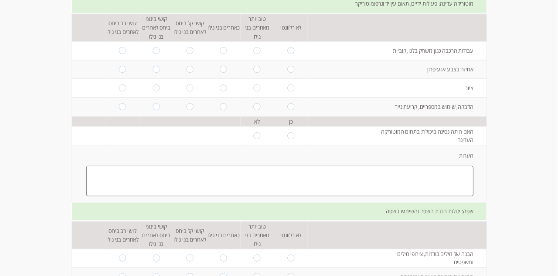
scroll to position [377, 0]
